Goal: Task Accomplishment & Management: Use online tool/utility

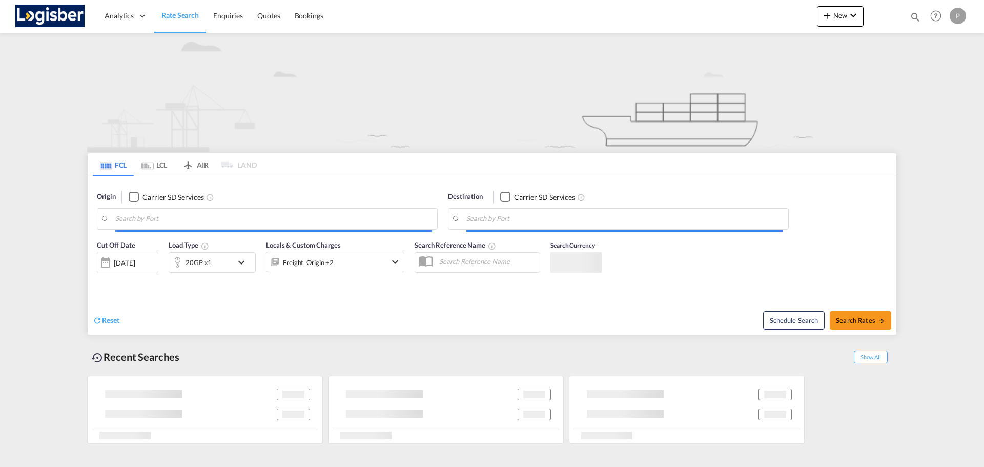
type input "[GEOGRAPHIC_DATA], [GEOGRAPHIC_DATA]"
type input "[GEOGRAPHIC_DATA], ESVLC"
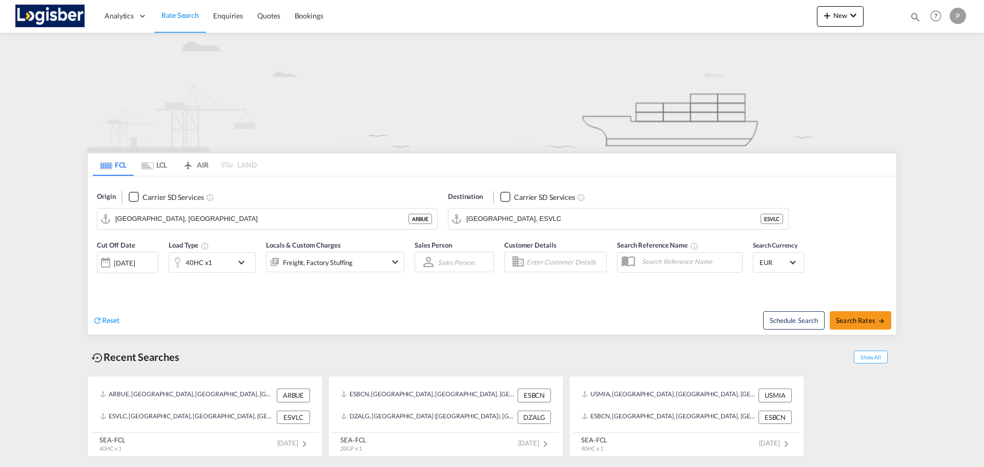
click at [158, 165] on md-tab-item "LCL" at bounding box center [154, 164] width 41 height 23
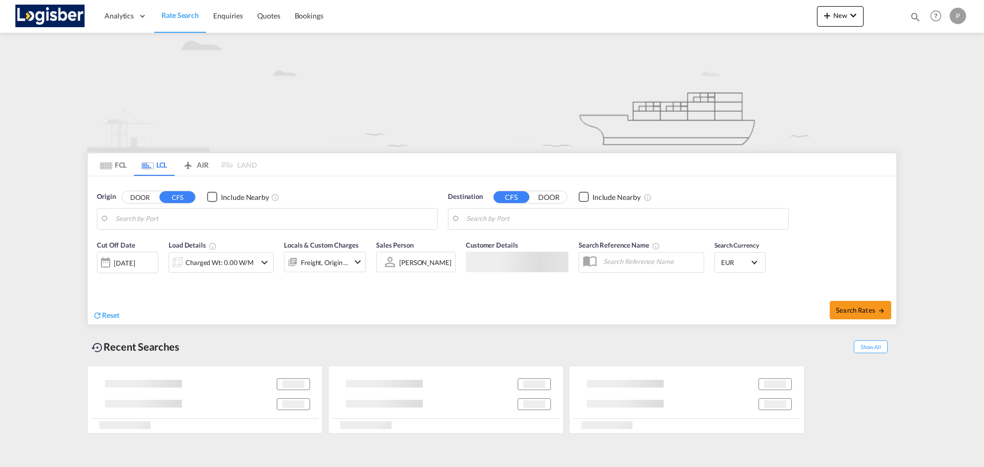
type input "[GEOGRAPHIC_DATA], ESBCN"
type input "[GEOGRAPHIC_DATA], MACAS"
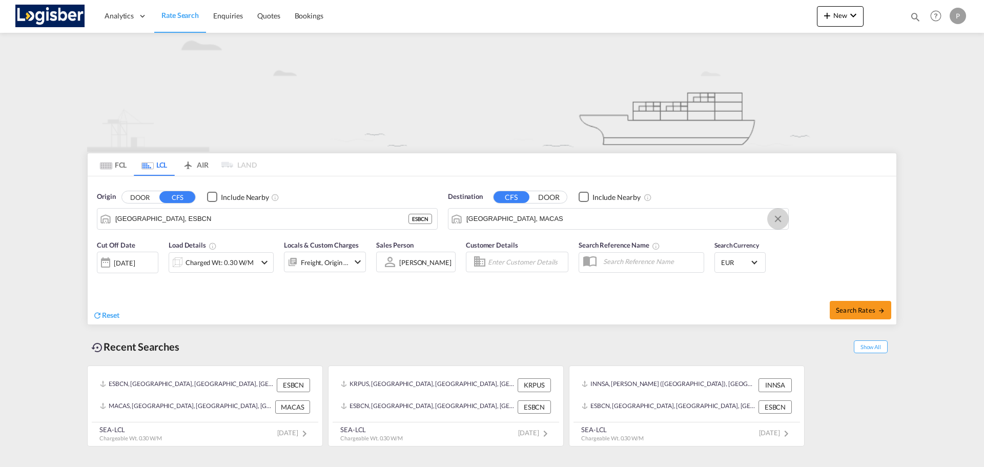
click at [778, 218] on button "Clear Input" at bounding box center [778, 218] width 15 height 15
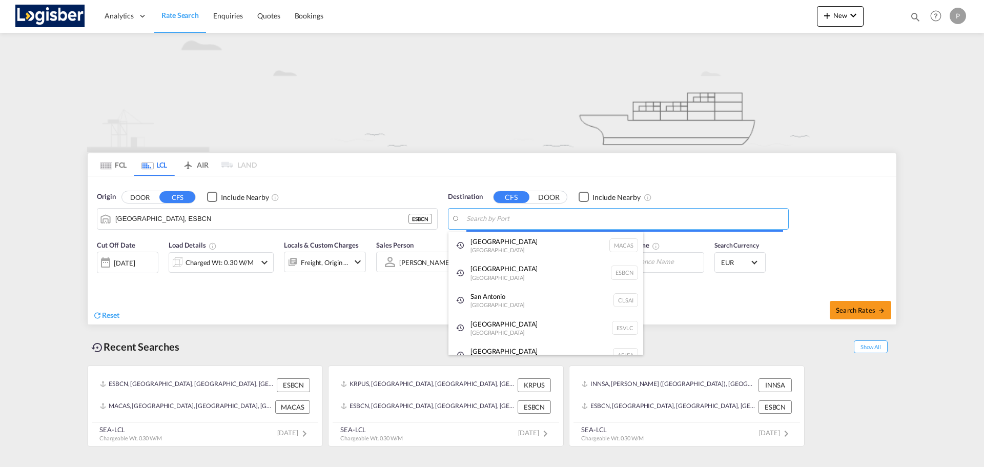
click at [514, 215] on body "Analytics Dashboard Rate Search Enquiries Quotes Bookings" at bounding box center [492, 233] width 984 height 467
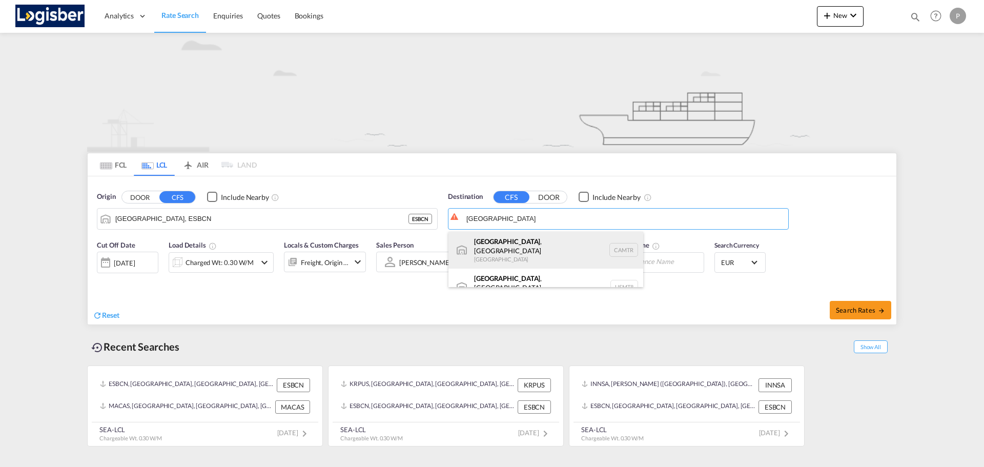
click at [507, 242] on div "[GEOGRAPHIC_DATA] , [GEOGRAPHIC_DATA] [GEOGRAPHIC_DATA] CAMTR" at bounding box center [546, 250] width 195 height 37
type input "[GEOGRAPHIC_DATA], [GEOGRAPHIC_DATA], CAMTR"
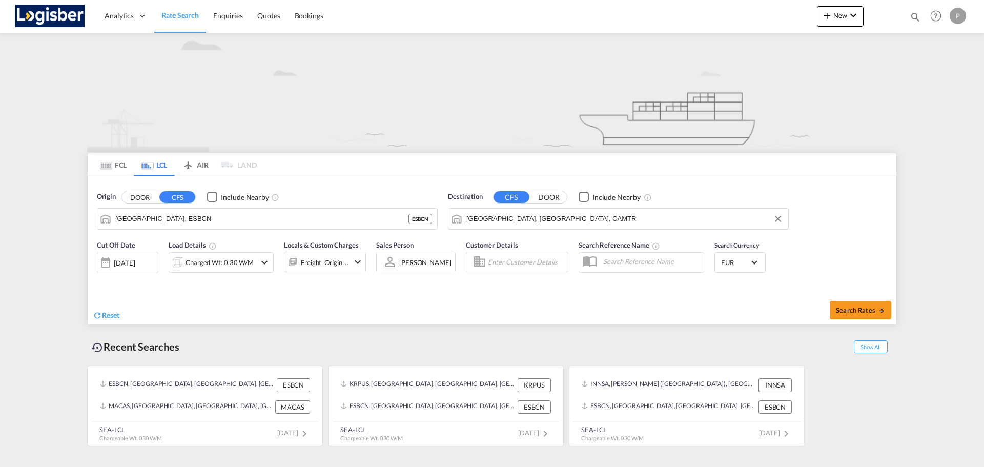
click at [135, 258] on div "[DATE]" at bounding box center [124, 262] width 21 height 9
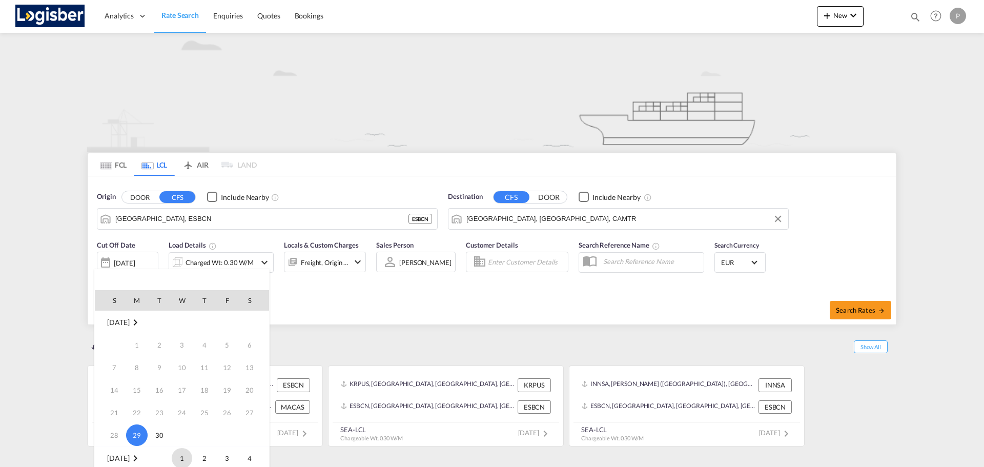
click at [177, 457] on span "1" at bounding box center [182, 458] width 21 height 21
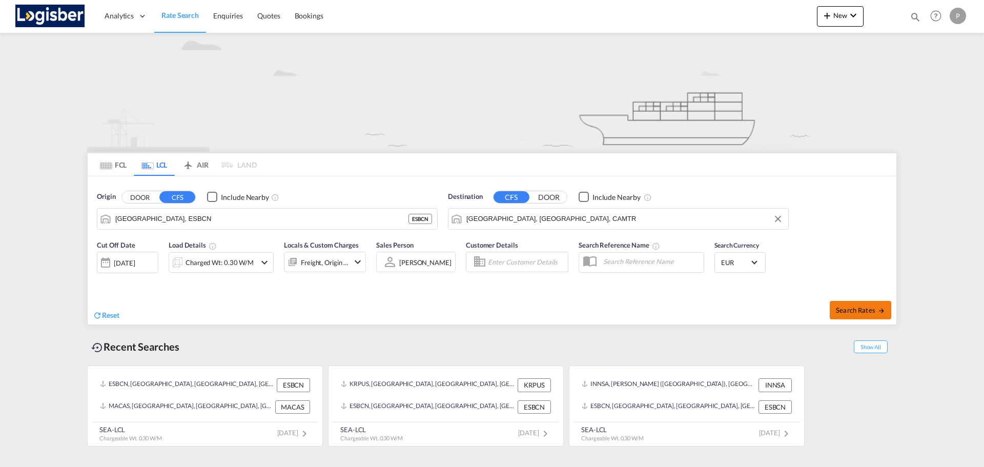
click at [875, 307] on span "Search Rates" at bounding box center [860, 310] width 49 height 8
type input "ESBCN to CAMTR / [DATE]"
